Goal: Task Accomplishment & Management: Complete application form

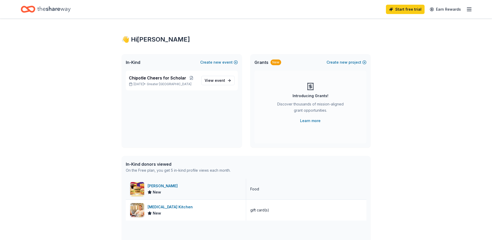
click at [154, 191] on span "New" at bounding box center [157, 192] width 8 height 6
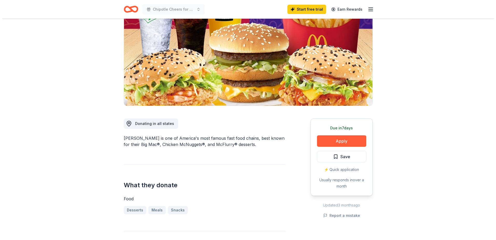
scroll to position [156, 0]
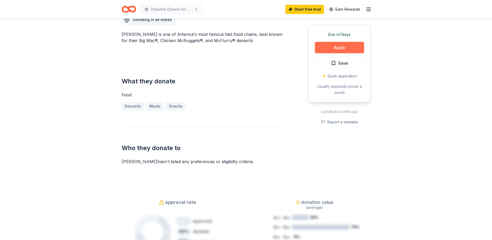
click at [352, 51] on button "Apply" at bounding box center [339, 47] width 49 height 11
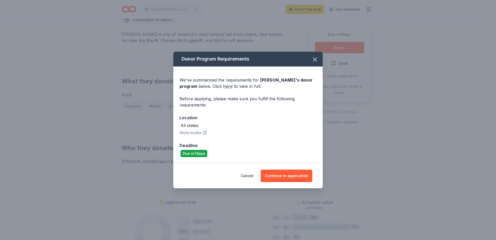
click at [228, 86] on link "here" at bounding box center [228, 86] width 10 height 6
click at [231, 88] on link "here" at bounding box center [228, 86] width 10 height 6
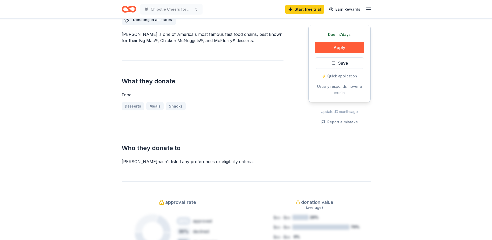
scroll to position [104, 0]
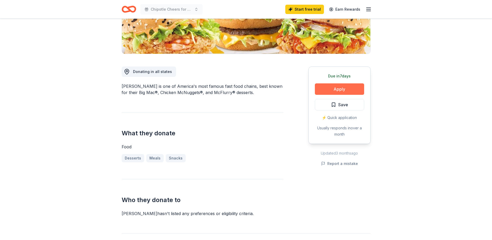
click at [315, 85] on button "Apply" at bounding box center [339, 88] width 49 height 11
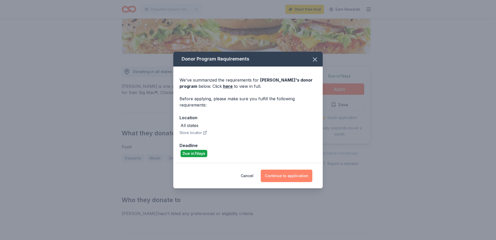
click at [280, 172] on button "Continue to application" at bounding box center [287, 176] width 52 height 12
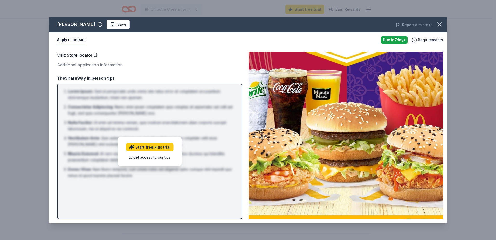
click at [77, 70] on div "Visit : Store locator Additional application information TheShareWay in person …" at bounding box center [149, 135] width 185 height 167
click at [73, 42] on button "Apply in person" at bounding box center [71, 40] width 29 height 11
click at [438, 21] on button "button" at bounding box center [439, 24] width 11 height 11
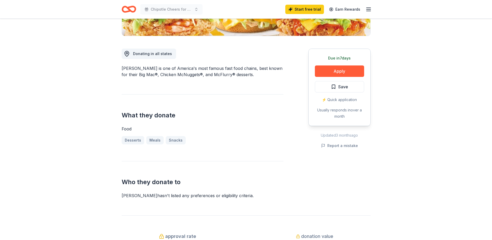
scroll to position [0, 0]
